Goal: Task Accomplishment & Management: Use online tool/utility

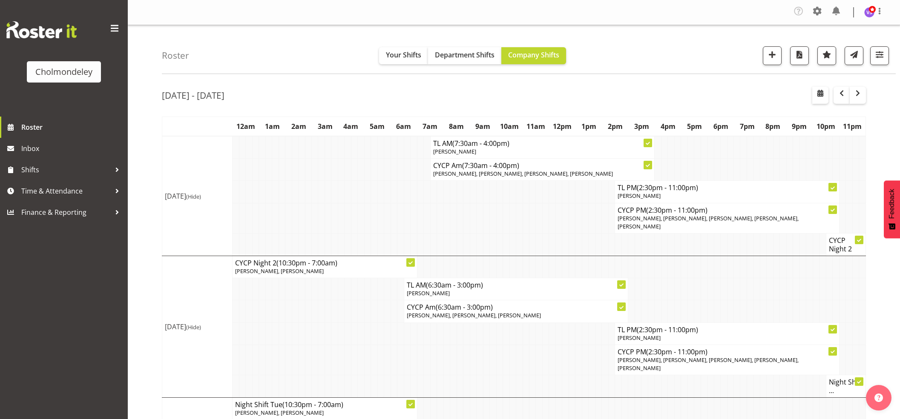
click at [842, 96] on span "button" at bounding box center [841, 93] width 10 height 10
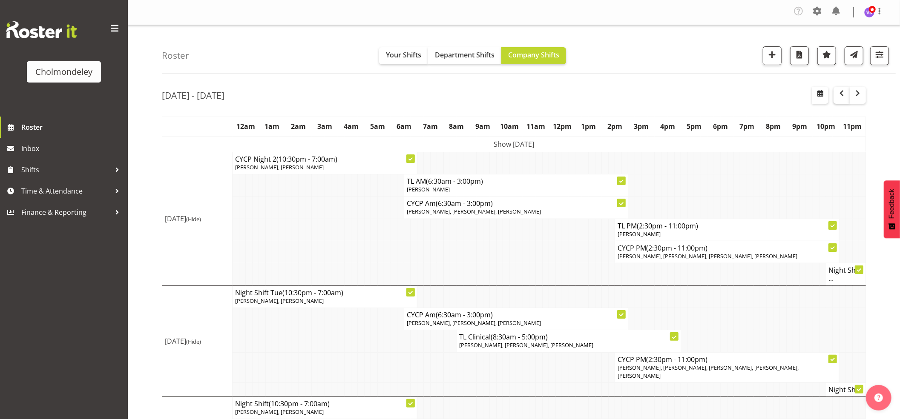
click at [841, 98] on span "button" at bounding box center [841, 93] width 10 height 10
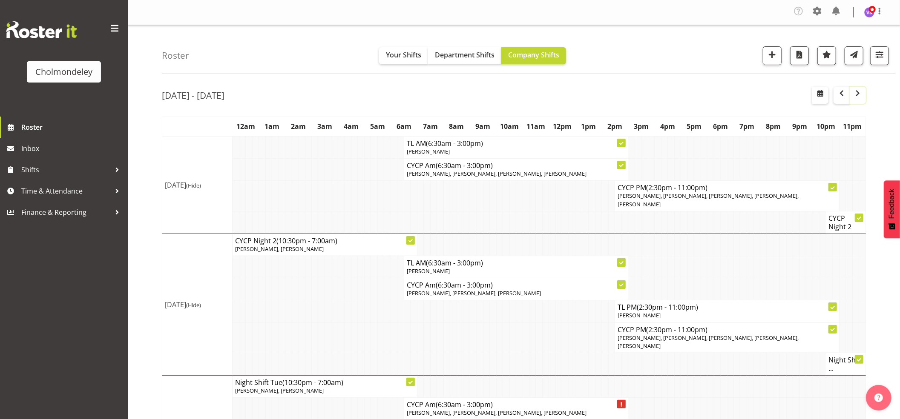
click at [860, 97] on span "button" at bounding box center [857, 93] width 10 height 10
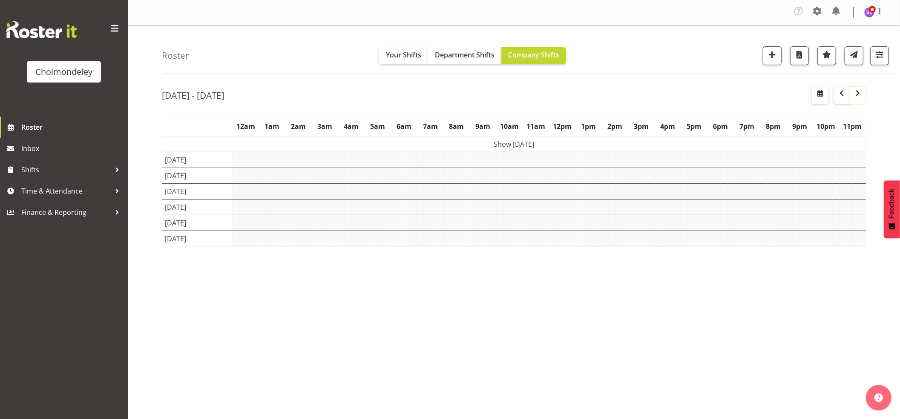
click at [860, 97] on span "button" at bounding box center [857, 93] width 10 height 10
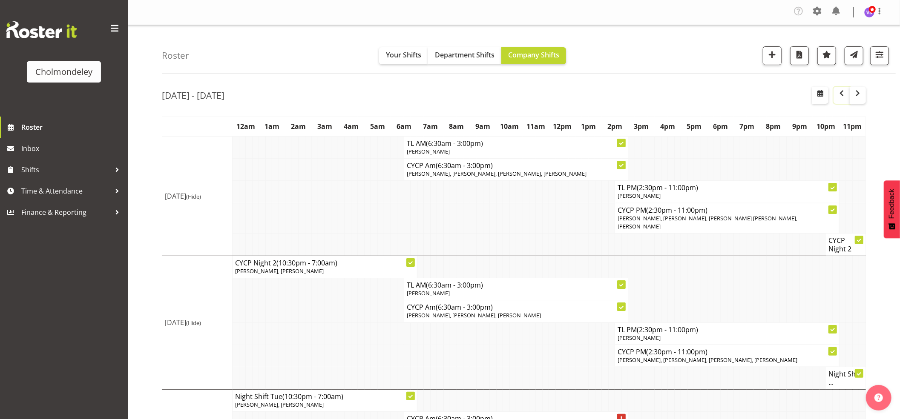
click at [840, 94] on span "button" at bounding box center [841, 93] width 10 height 10
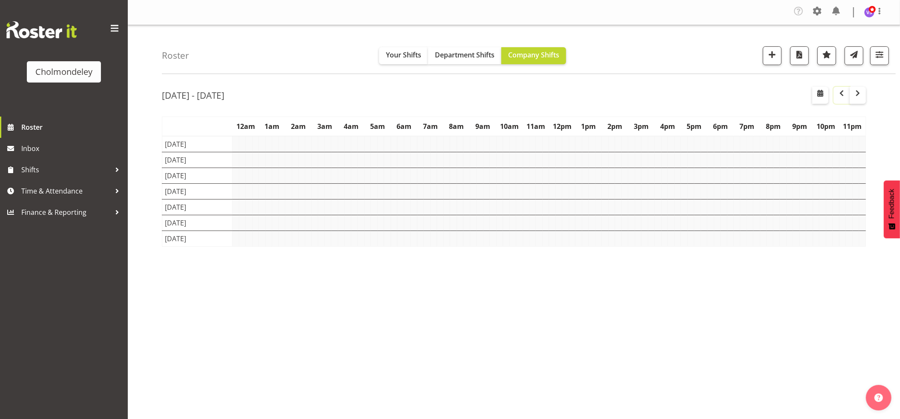
click at [840, 94] on span "button" at bounding box center [841, 93] width 10 height 10
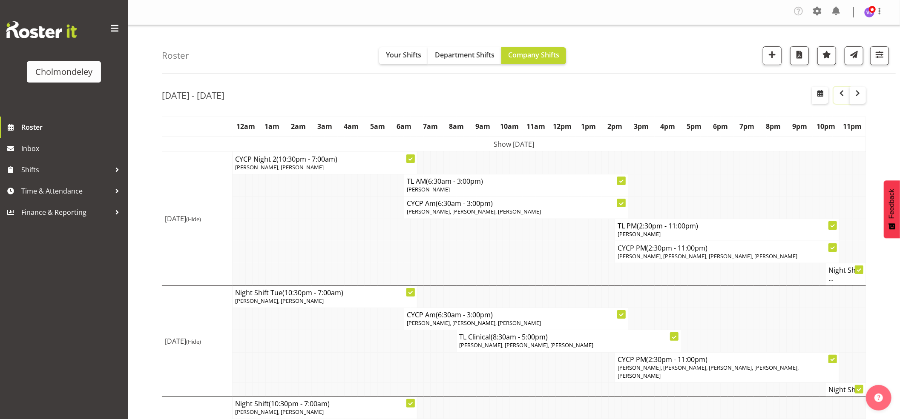
click at [840, 94] on span "button" at bounding box center [841, 93] width 10 height 10
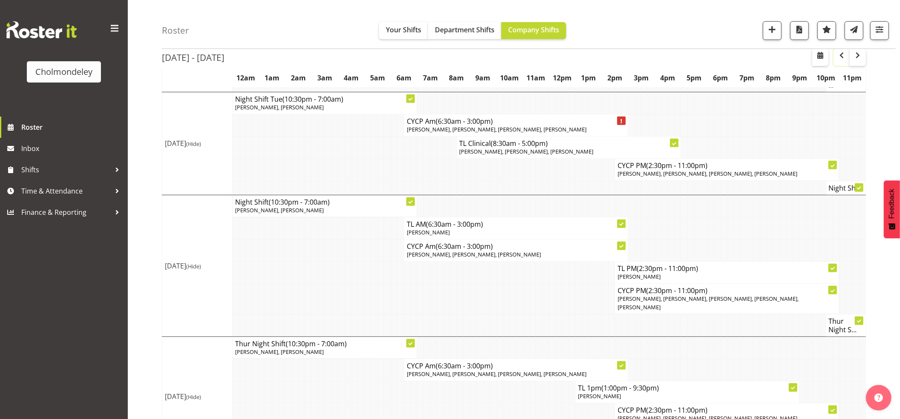
scroll to position [455, 0]
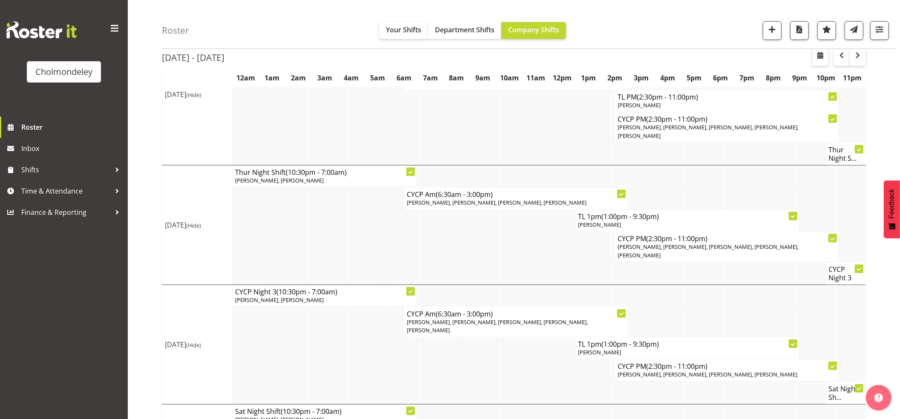
click at [747, 262] on td at bounding box center [749, 273] width 6 height 23
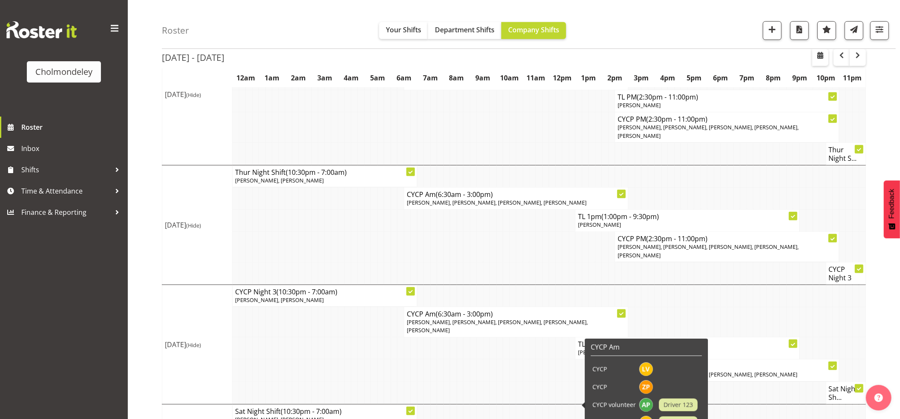
click at [418, 360] on td at bounding box center [420, 371] width 6 height 22
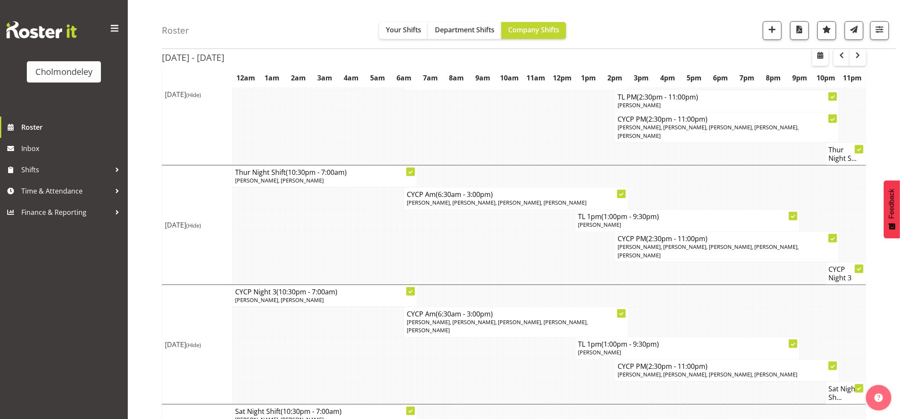
click at [525, 338] on td at bounding box center [525, 349] width 6 height 22
click at [556, 382] on td at bounding box center [558, 393] width 6 height 23
click at [861, 55] on span "button" at bounding box center [857, 55] width 10 height 10
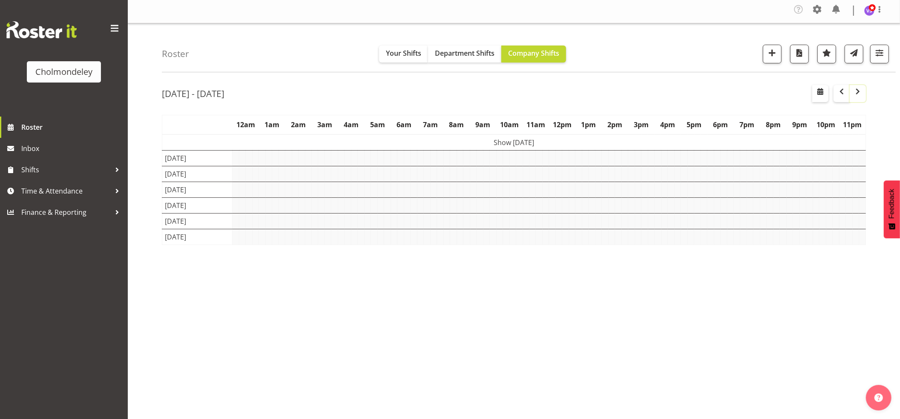
scroll to position [2, 0]
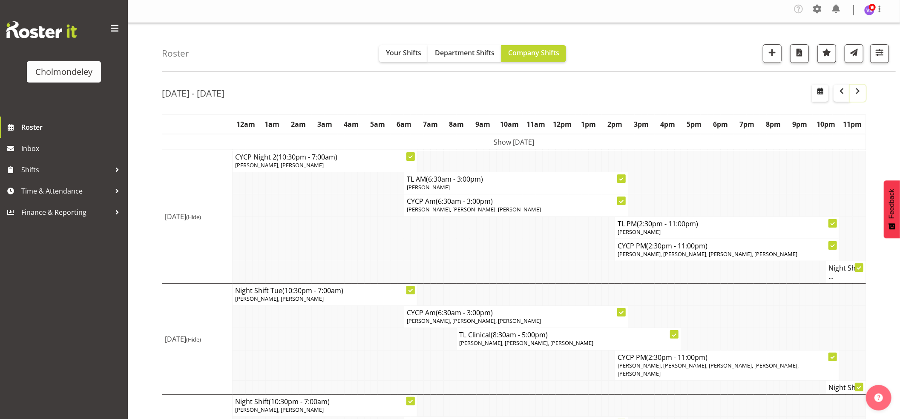
scroll to position [359, 0]
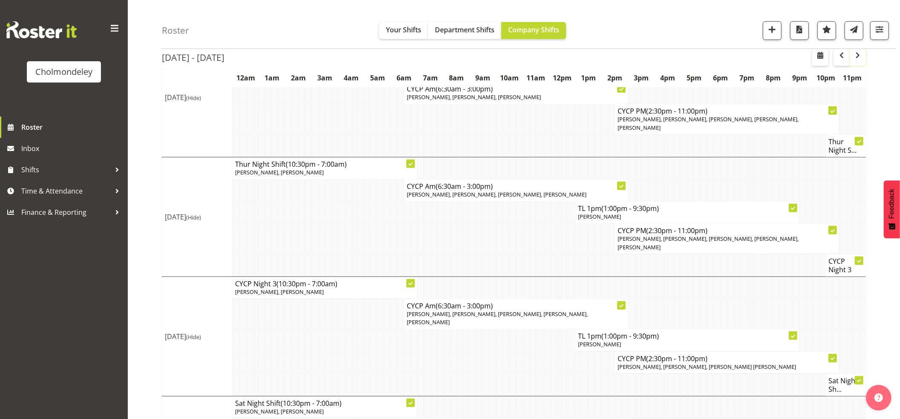
click at [860, 59] on span "button" at bounding box center [857, 55] width 10 height 10
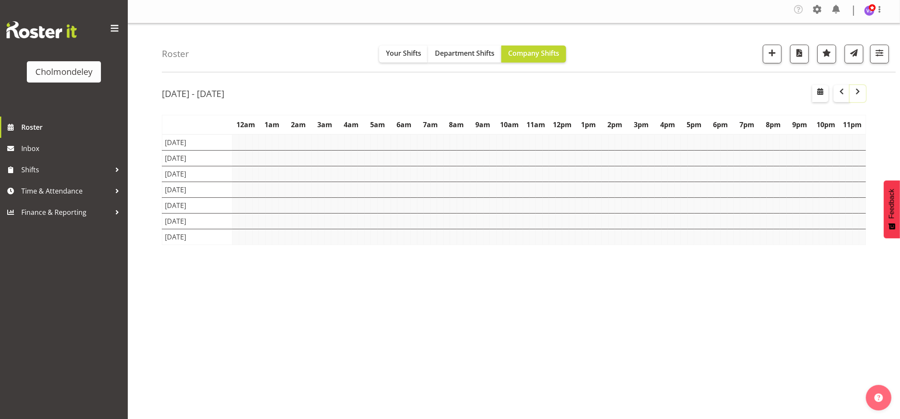
scroll to position [2, 0]
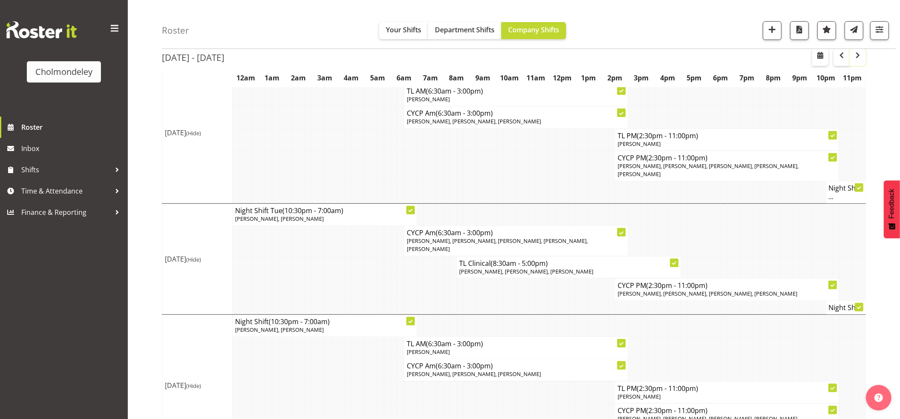
scroll to position [137, 0]
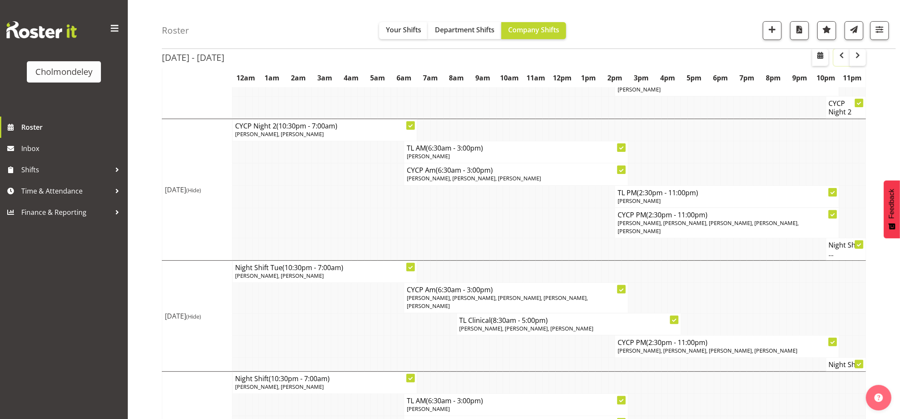
click at [842, 56] on span "button" at bounding box center [841, 55] width 10 height 10
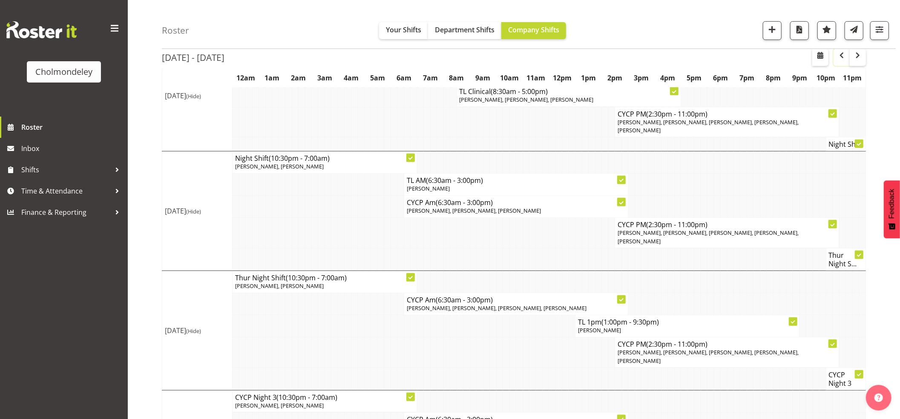
scroll to position [132, 0]
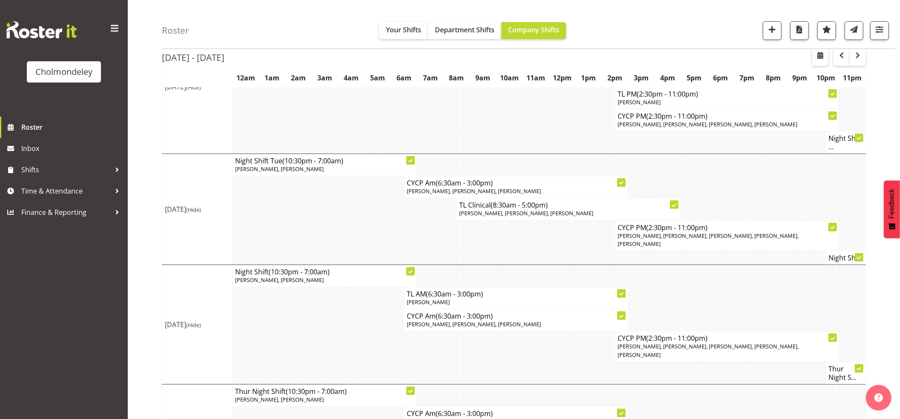
drag, startPoint x: 892, startPoint y: 0, endPoint x: 627, endPoint y: 31, distance: 267.4
click at [627, 31] on div "Roster Your Shifts Department Shifts Company Shifts All Locations [GEOGRAPHIC_D…" at bounding box center [529, 24] width 734 height 49
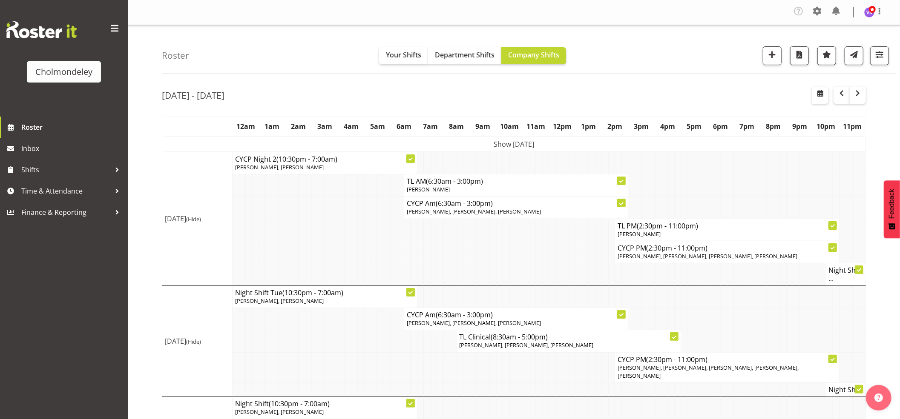
click at [879, 16] on div at bounding box center [879, 12] width 10 height 13
click at [838, 50] on link "Log Out" at bounding box center [844, 46] width 82 height 15
